Goal: Information Seeking & Learning: Compare options

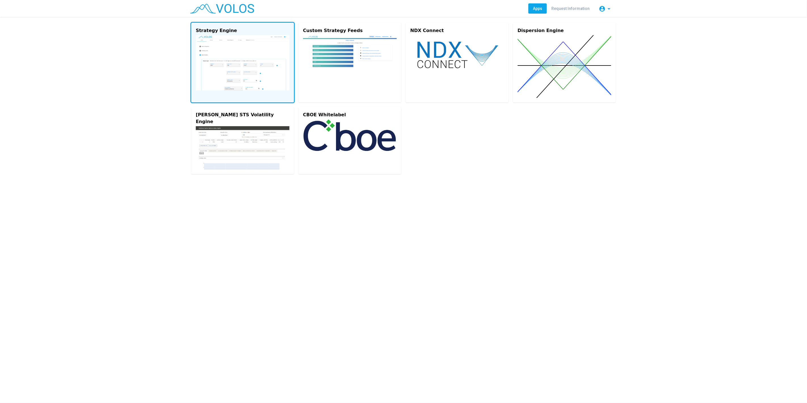
click at [266, 44] on img at bounding box center [243, 62] width 94 height 55
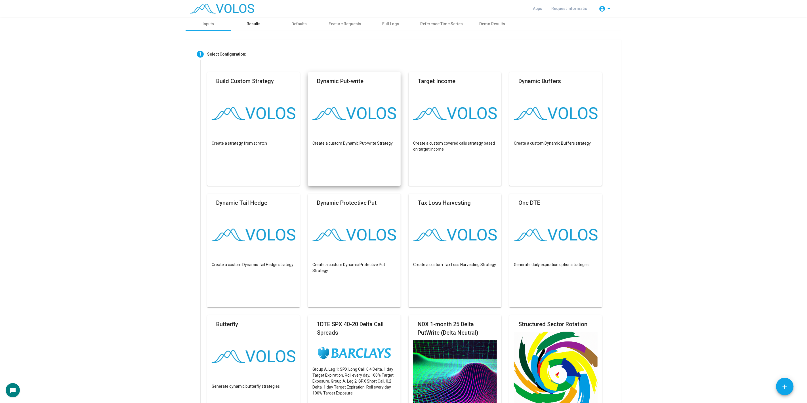
click at [261, 24] on div "Results" at bounding box center [253, 24] width 45 height 14
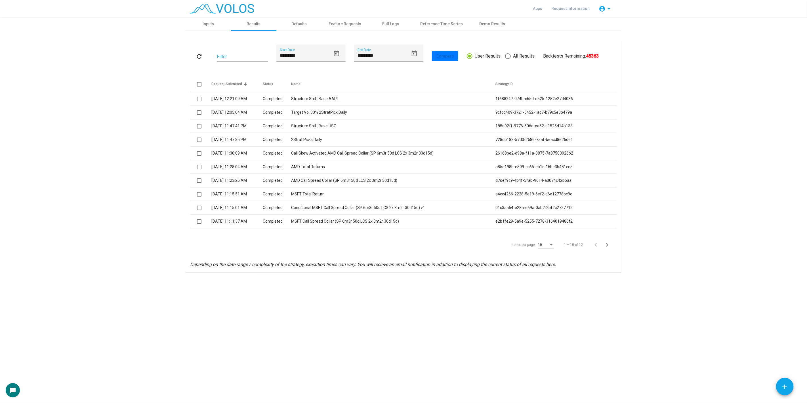
click at [523, 59] on span "All Results" at bounding box center [523, 56] width 24 height 7
type input "*********"
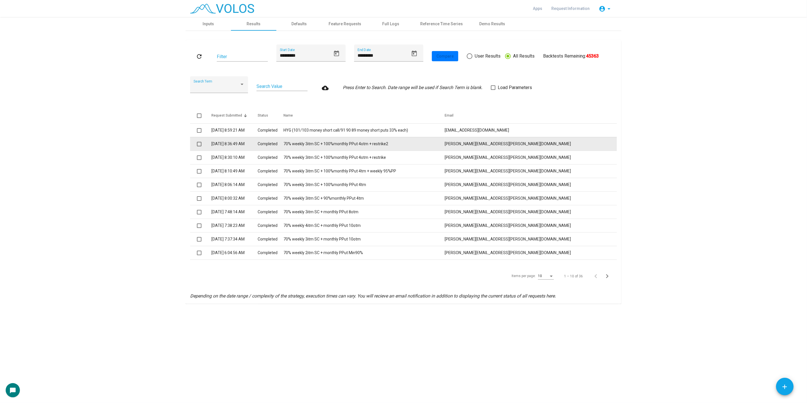
click at [378, 143] on td "70% weekly 3itm SC + 100%monthly PPut 4otm + restrike2" at bounding box center [364, 144] width 161 height 14
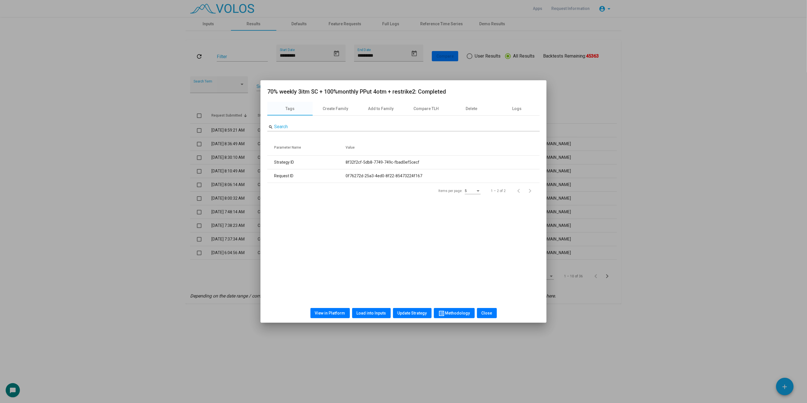
click at [170, 138] on div at bounding box center [403, 201] width 807 height 403
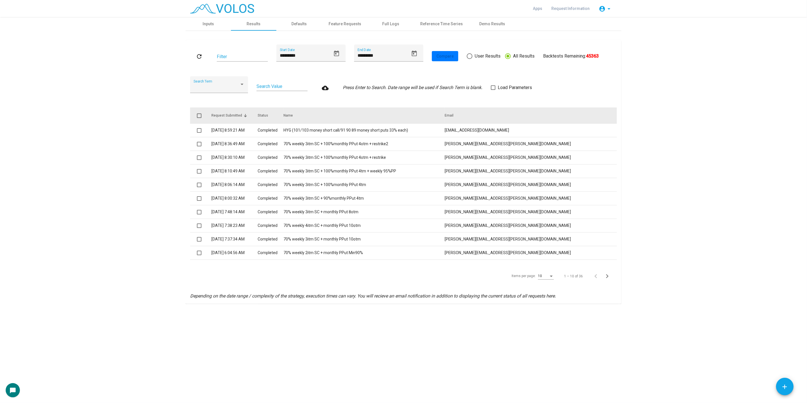
click at [199, 115] on span at bounding box center [199, 116] width 5 height 5
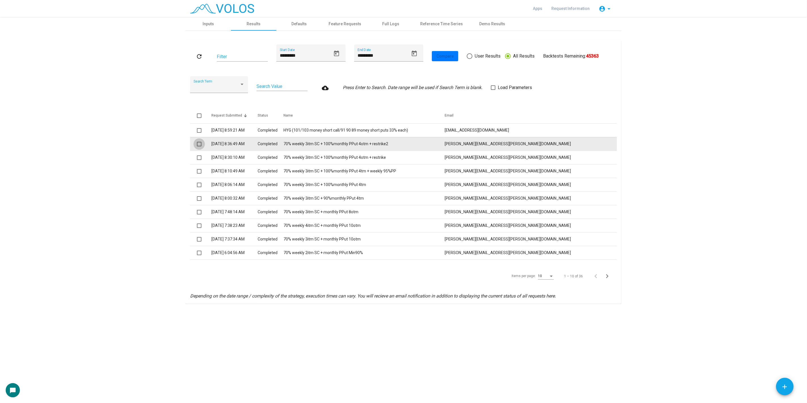
click at [200, 145] on span at bounding box center [199, 144] width 5 height 5
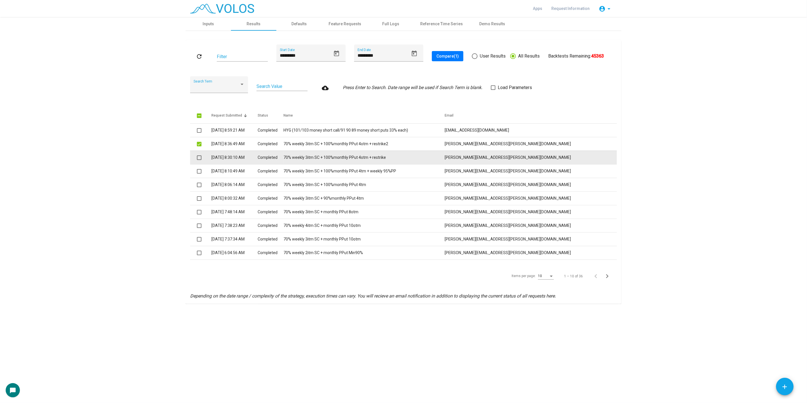
click at [199, 158] on span at bounding box center [199, 158] width 5 height 5
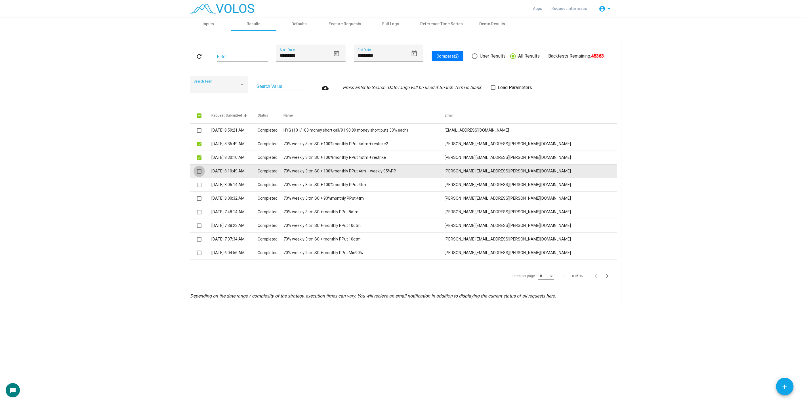
click at [200, 170] on span at bounding box center [199, 171] width 5 height 5
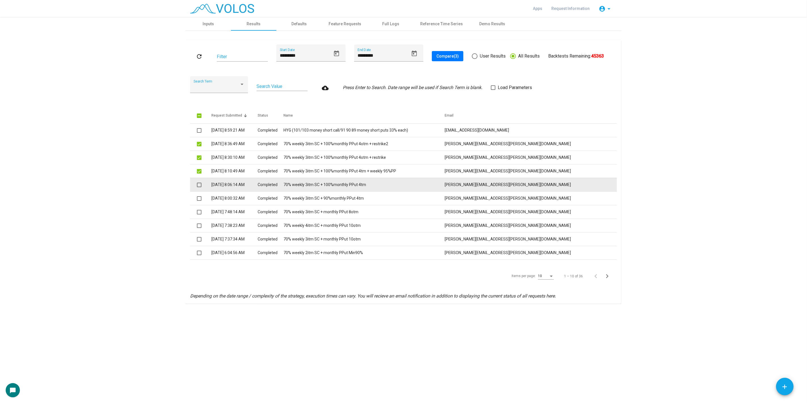
click at [200, 184] on span at bounding box center [199, 185] width 5 height 5
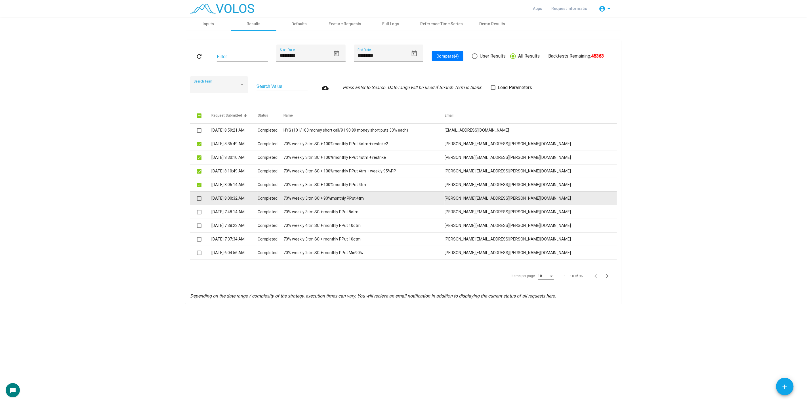
click at [199, 199] on span at bounding box center [199, 198] width 5 height 5
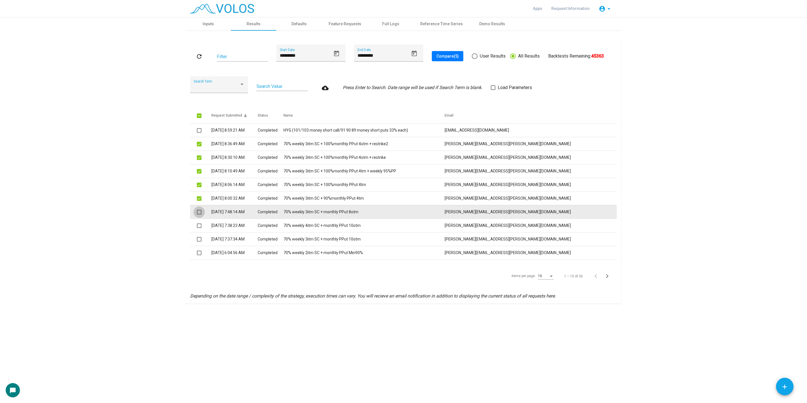
click at [198, 214] on span at bounding box center [199, 212] width 5 height 5
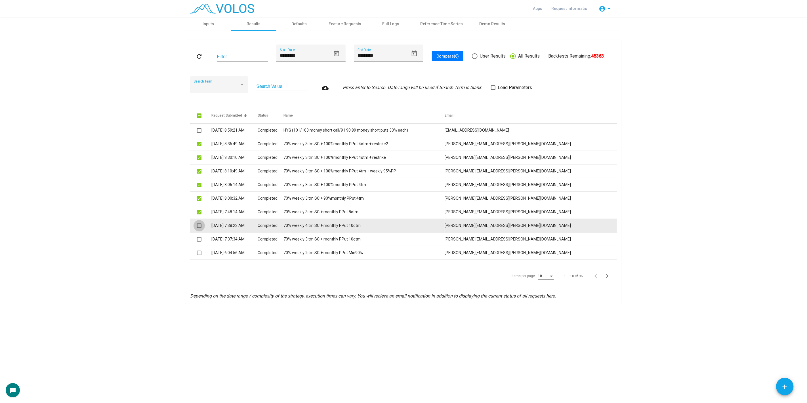
click at [199, 226] on span at bounding box center [199, 226] width 5 height 5
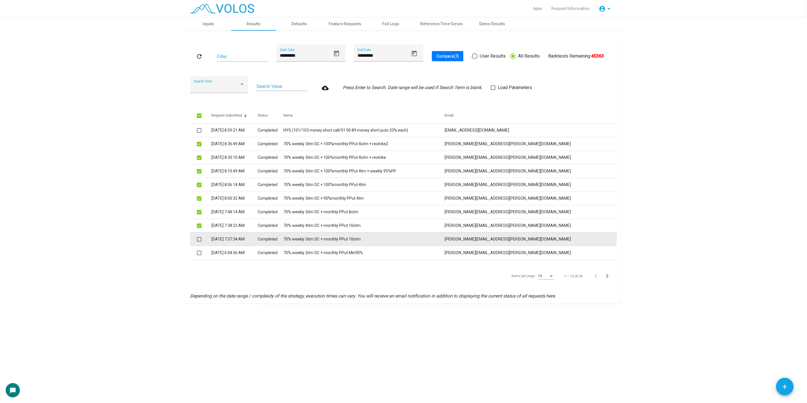
click at [201, 239] on span at bounding box center [199, 239] width 5 height 5
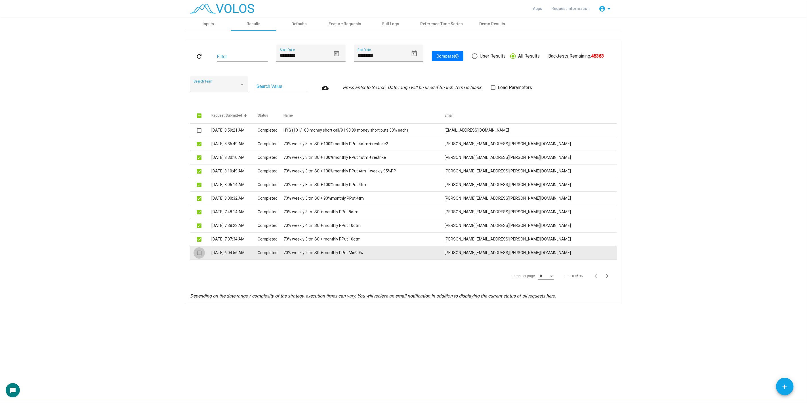
click at [200, 253] on span at bounding box center [199, 253] width 5 height 5
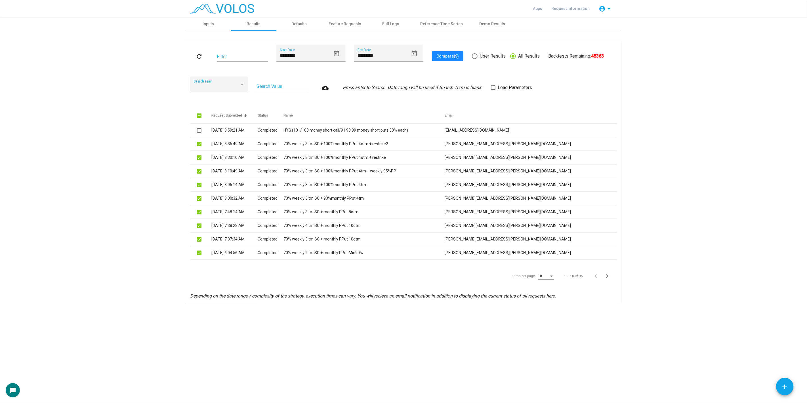
click at [436, 59] on button "Compare (9)" at bounding box center [448, 56] width 32 height 10
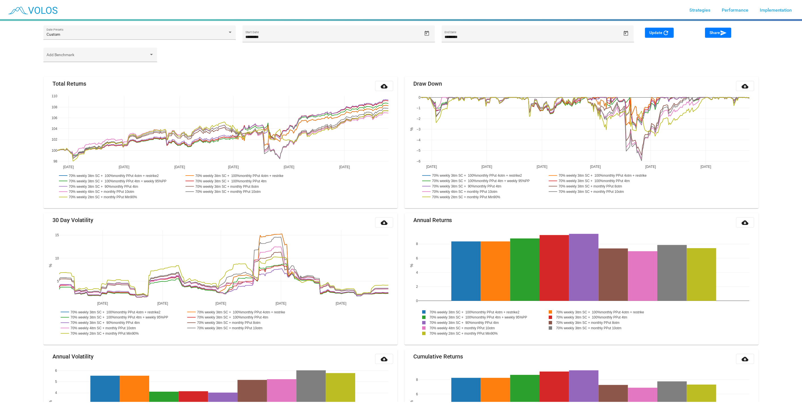
scroll to position [66, 0]
